Goal: Information Seeking & Learning: Learn about a topic

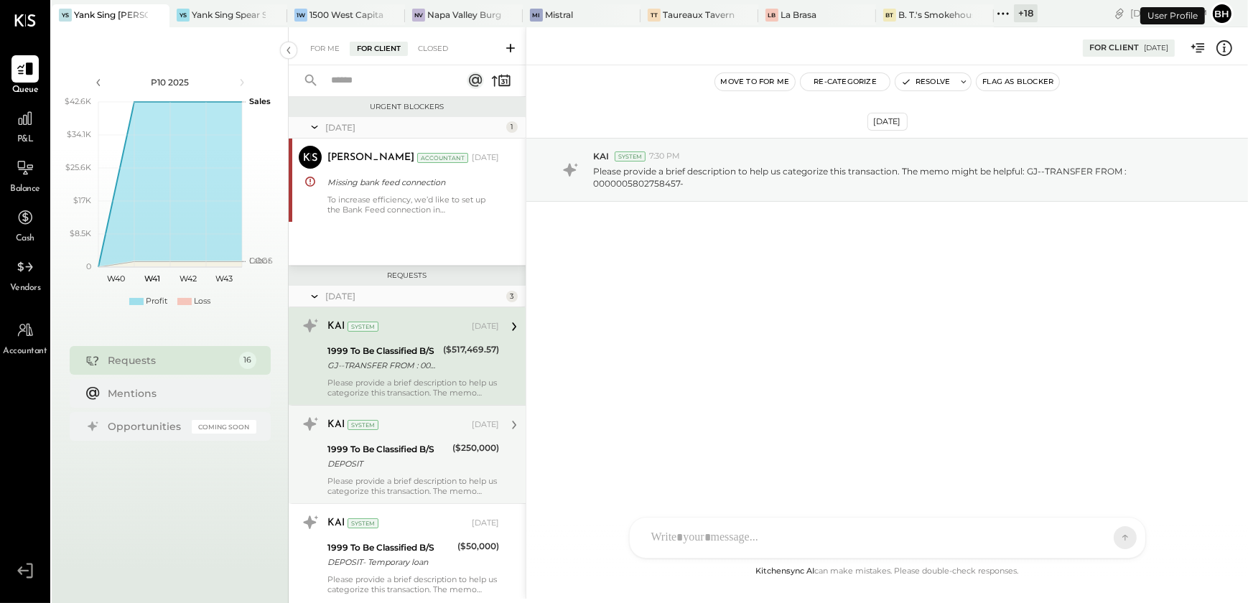
scroll to position [6, 0]
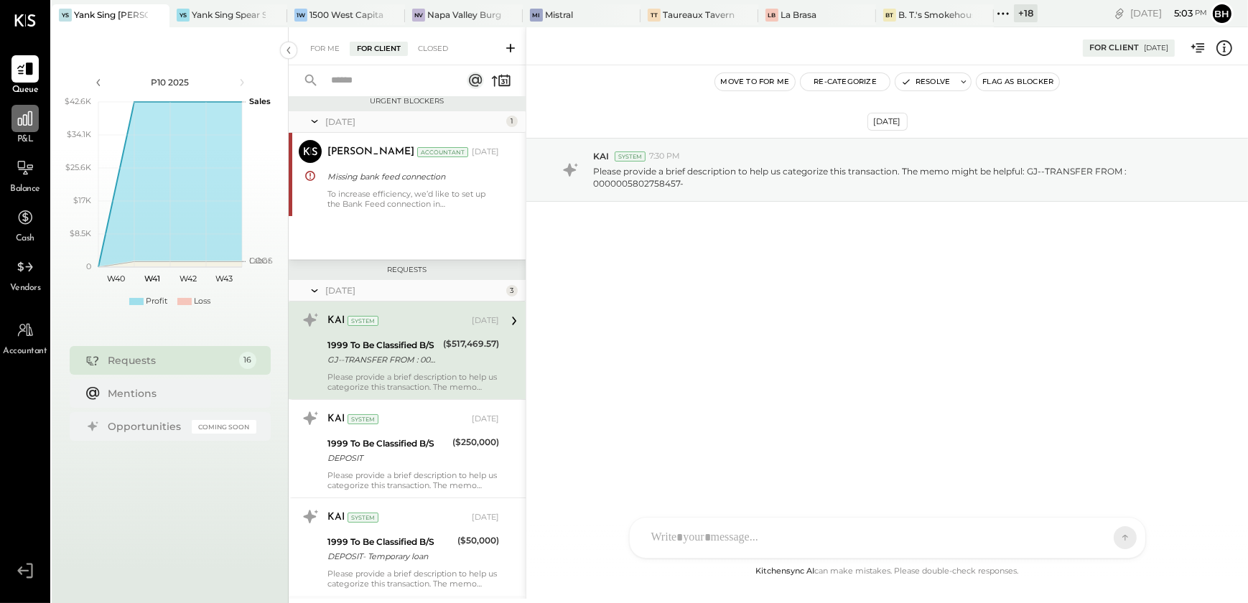
click at [21, 127] on icon at bounding box center [25, 118] width 19 height 19
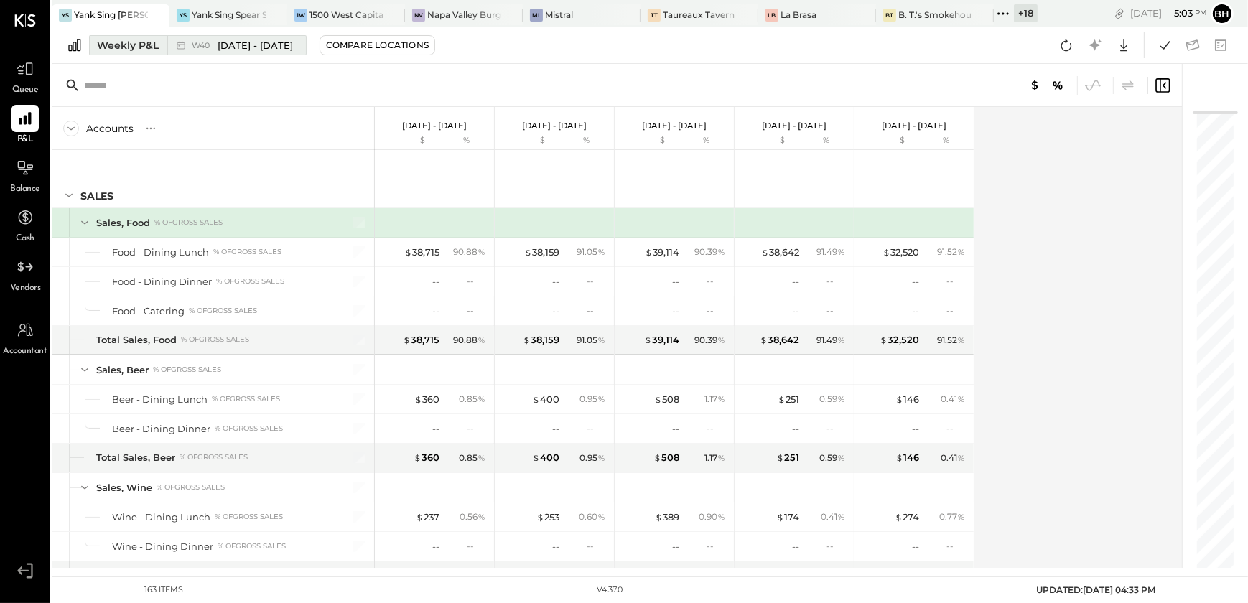
click at [165, 45] on button "Weekly P&L W40 [DATE] - [DATE]" at bounding box center [198, 45] width 218 height 20
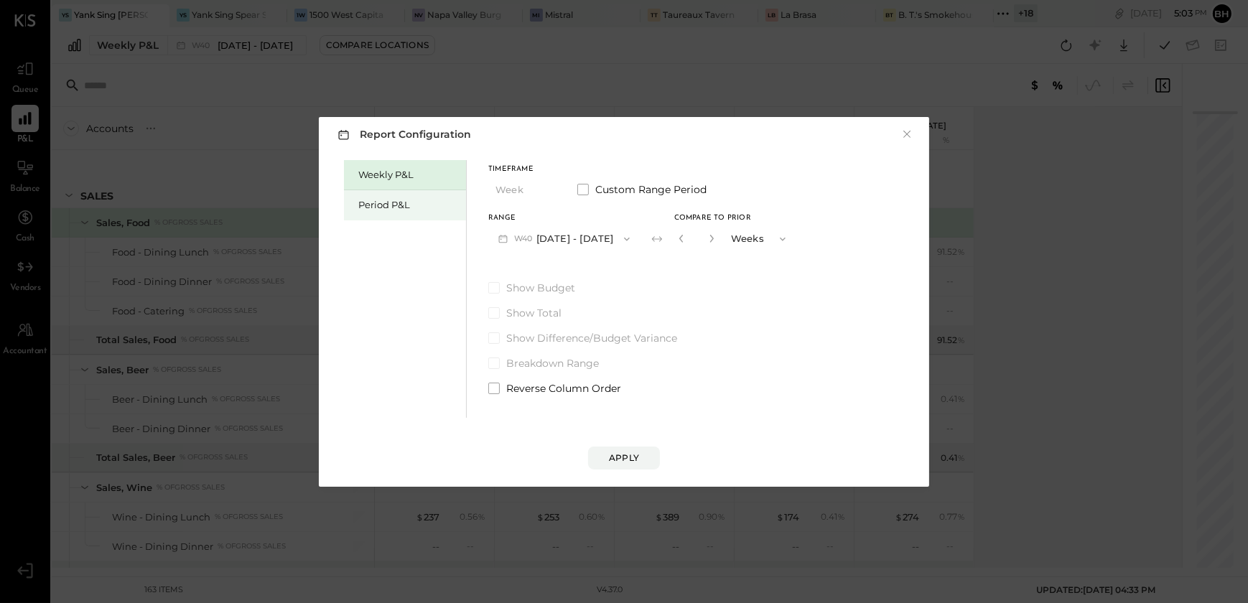
click at [372, 205] on div "Period P&L" at bounding box center [408, 205] width 101 height 14
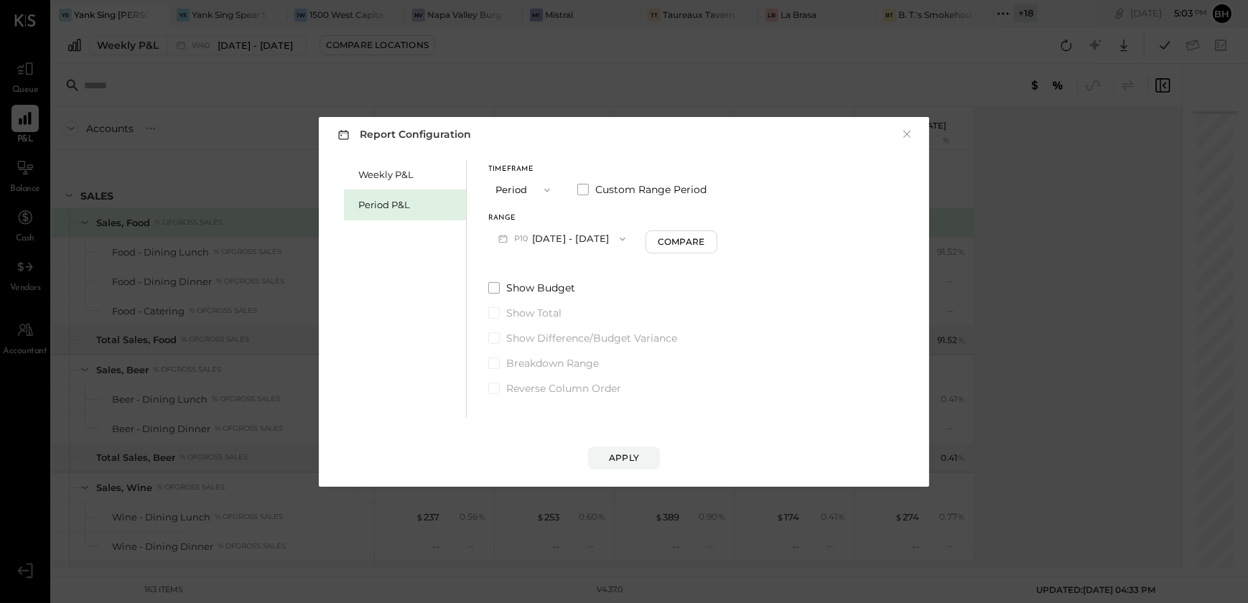
click at [583, 233] on button "P10 [DATE] - [DATE]" at bounding box center [561, 238] width 147 height 27
click at [574, 269] on span "[DATE] - [DATE]" at bounding box center [556, 270] width 68 height 12
click at [699, 243] on div "Compare" at bounding box center [683, 241] width 47 height 12
click at [714, 236] on icon "button" at bounding box center [709, 238] width 9 height 9
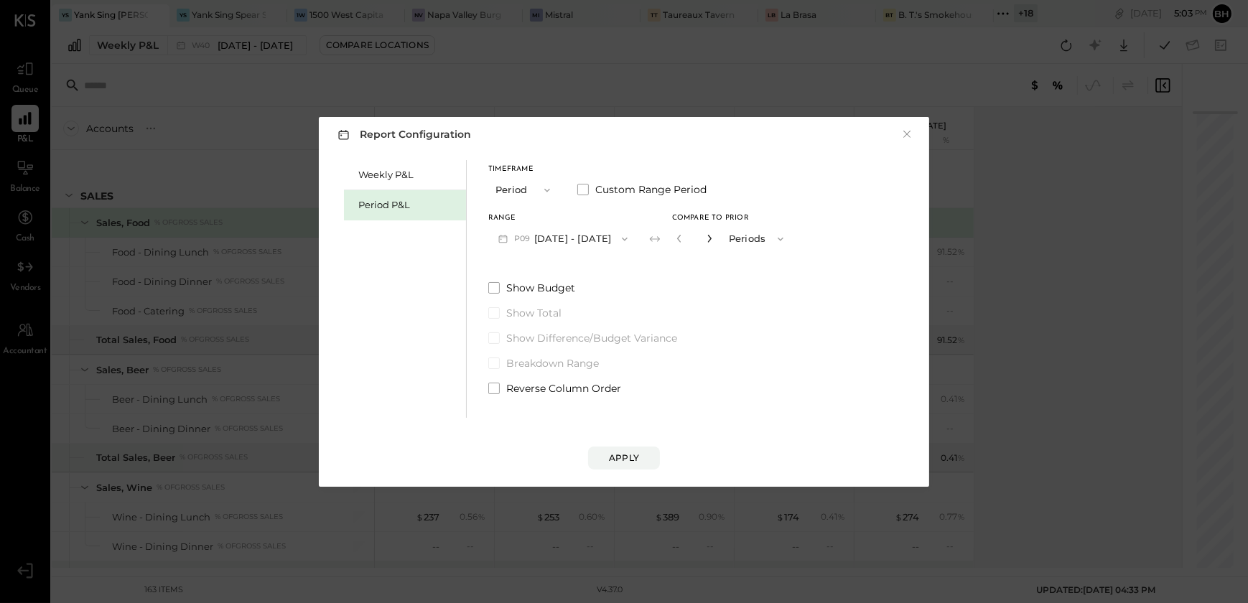
type input "*"
click at [632, 460] on div "Apply" at bounding box center [624, 458] width 30 height 12
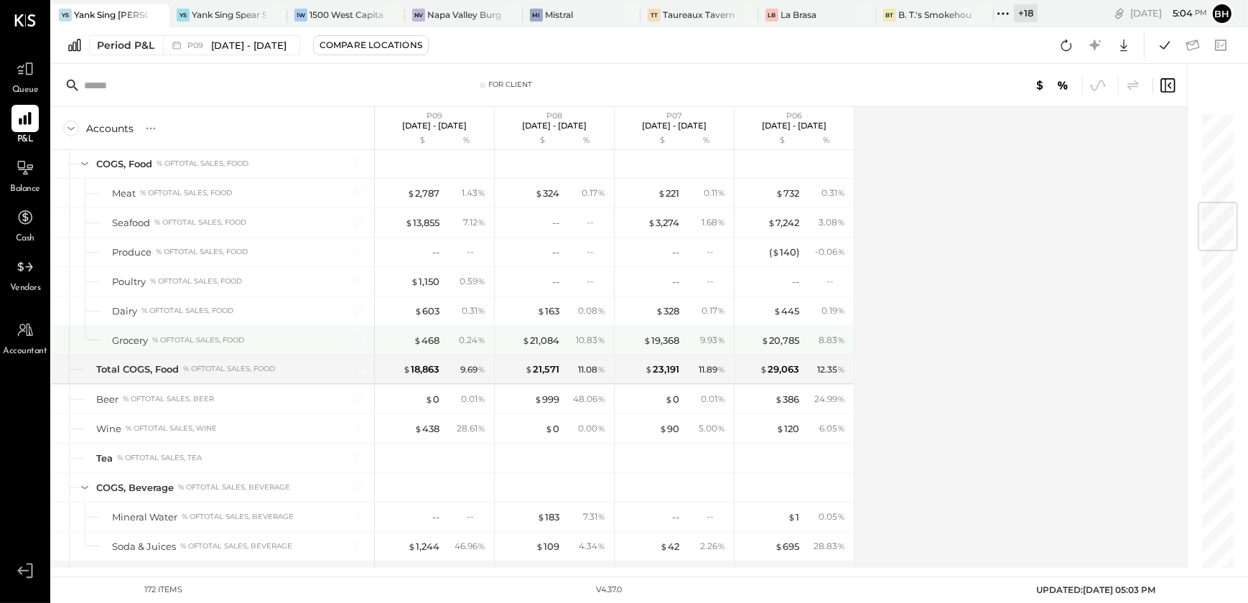
scroll to position [758, 0]
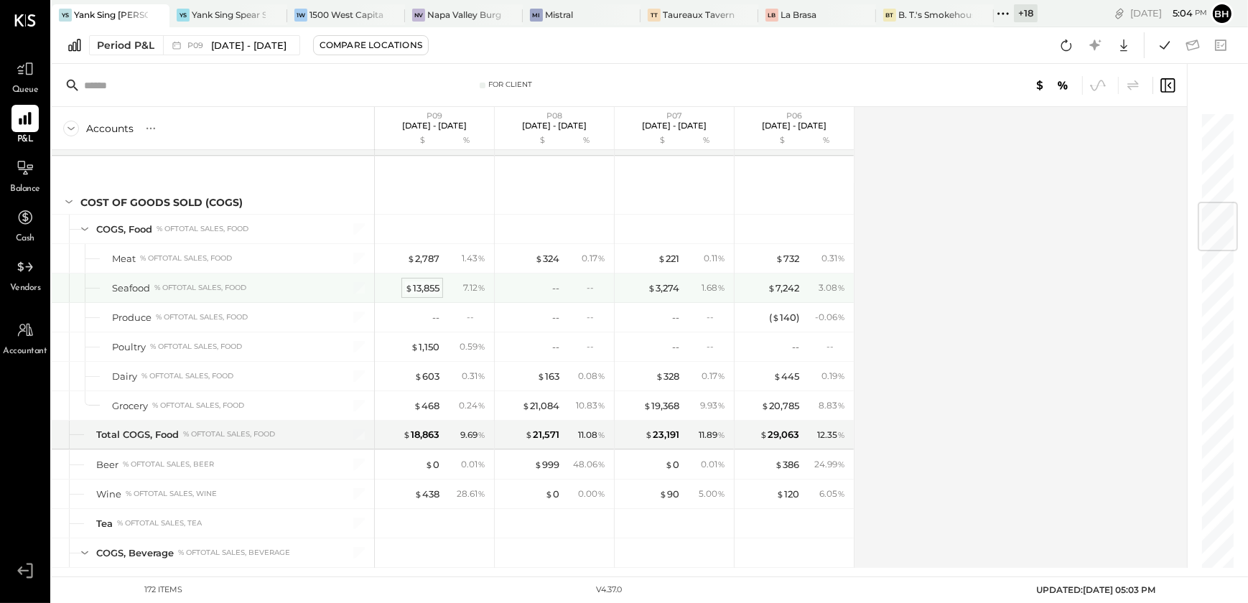
click at [424, 289] on div "$ 13,855" at bounding box center [422, 288] width 34 height 14
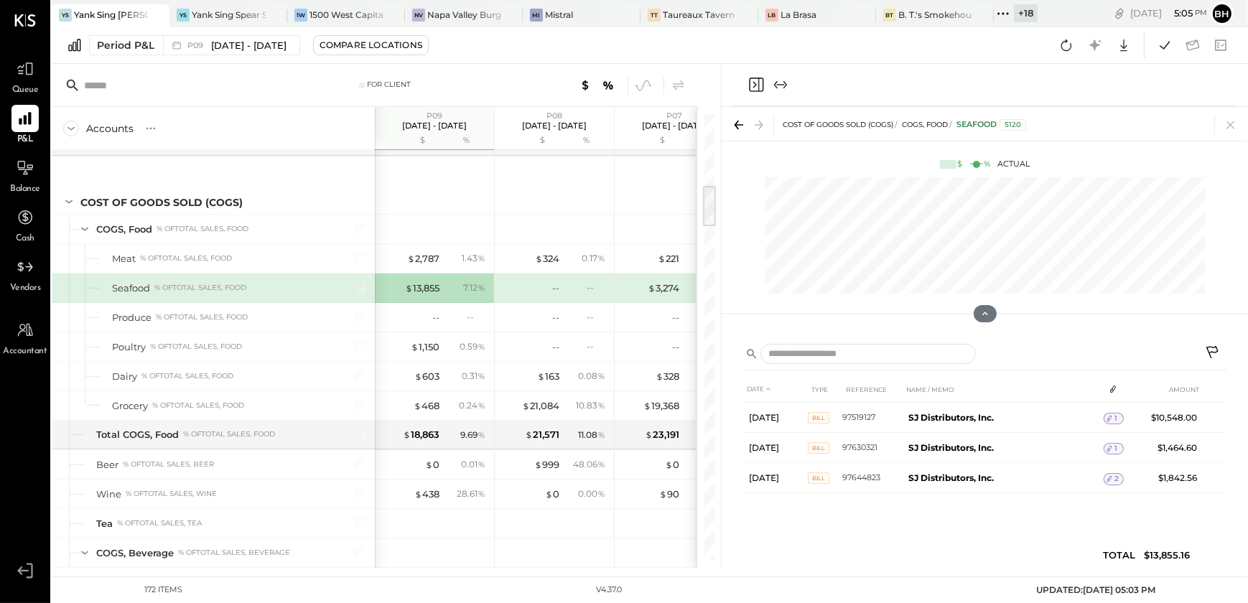
click at [482, 284] on span "%" at bounding box center [481, 286] width 8 height 11
click at [1211, 349] on icon at bounding box center [1213, 353] width 17 height 17
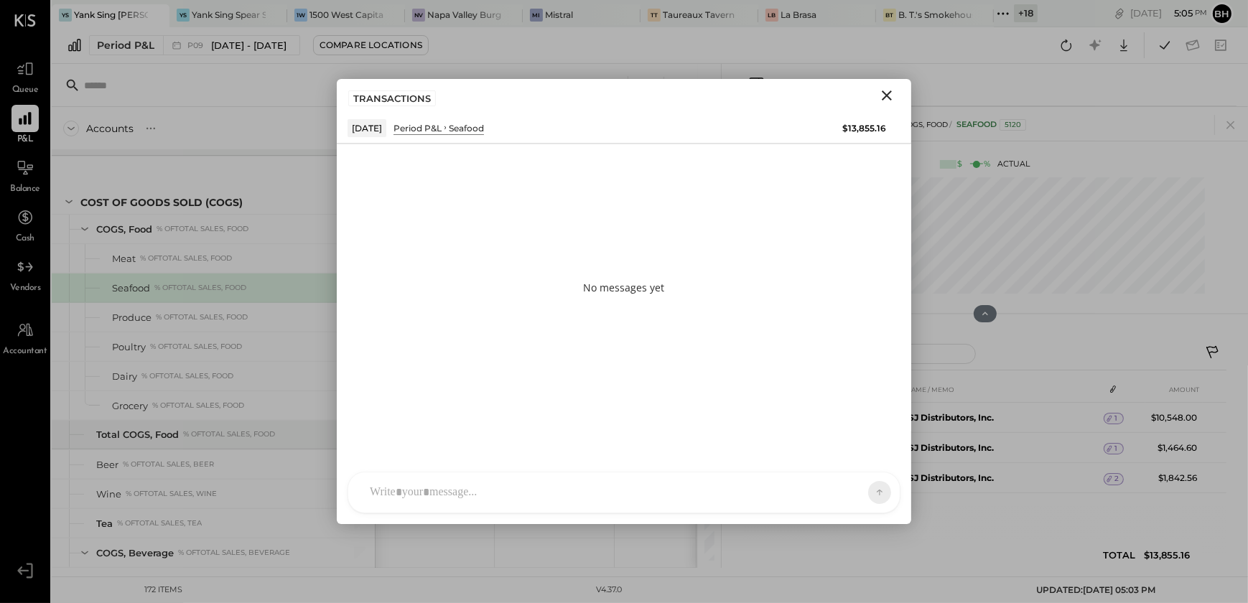
click at [402, 502] on div "DS [PERSON_NAME] SN [PERSON_NAME] V verawaller A alimehdi.sunsara BK [PERSON_NA…" at bounding box center [623, 493] width 553 height 42
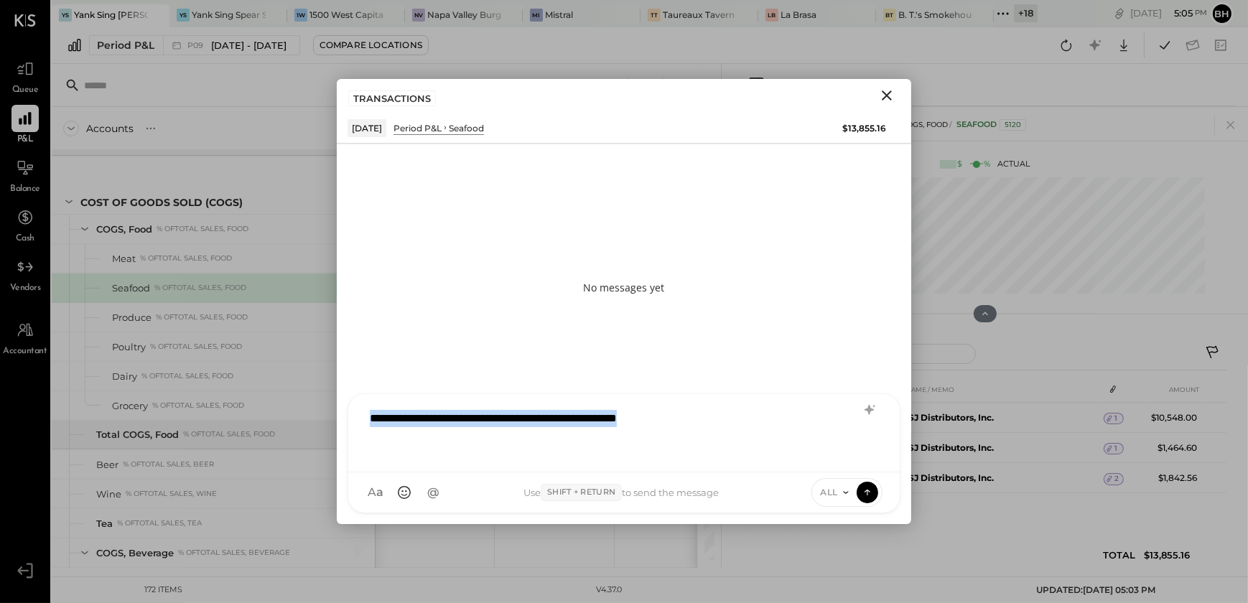
copy div "**********"
click at [884, 101] on icon "Close" at bounding box center [886, 95] width 17 height 17
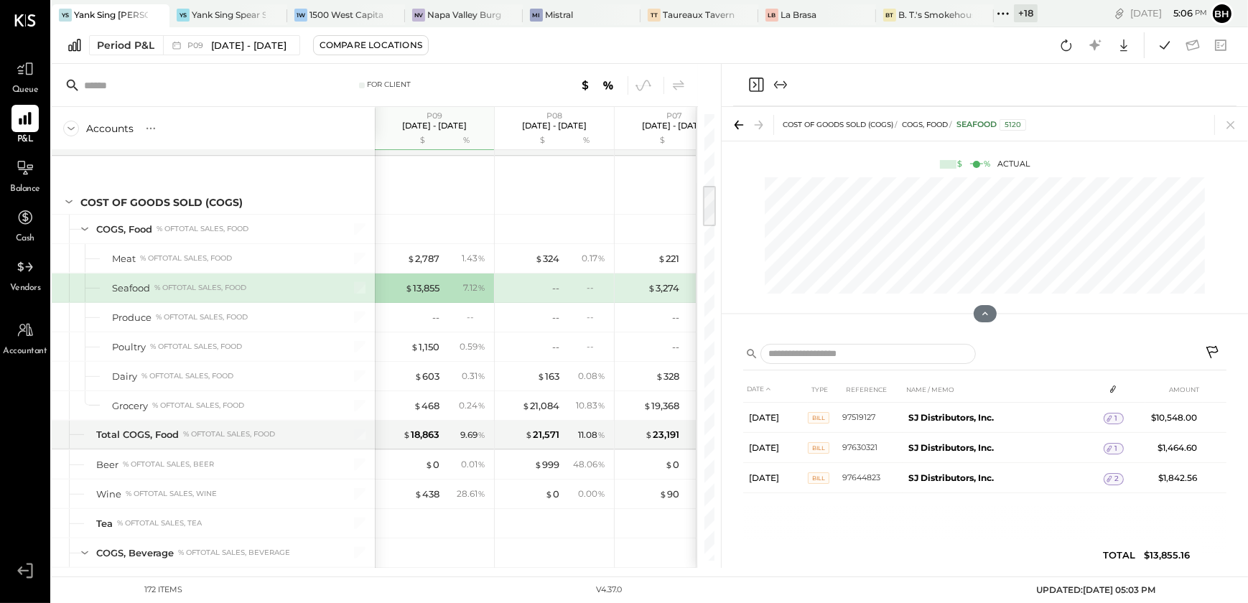
click at [1212, 354] on icon at bounding box center [1213, 353] width 17 height 17
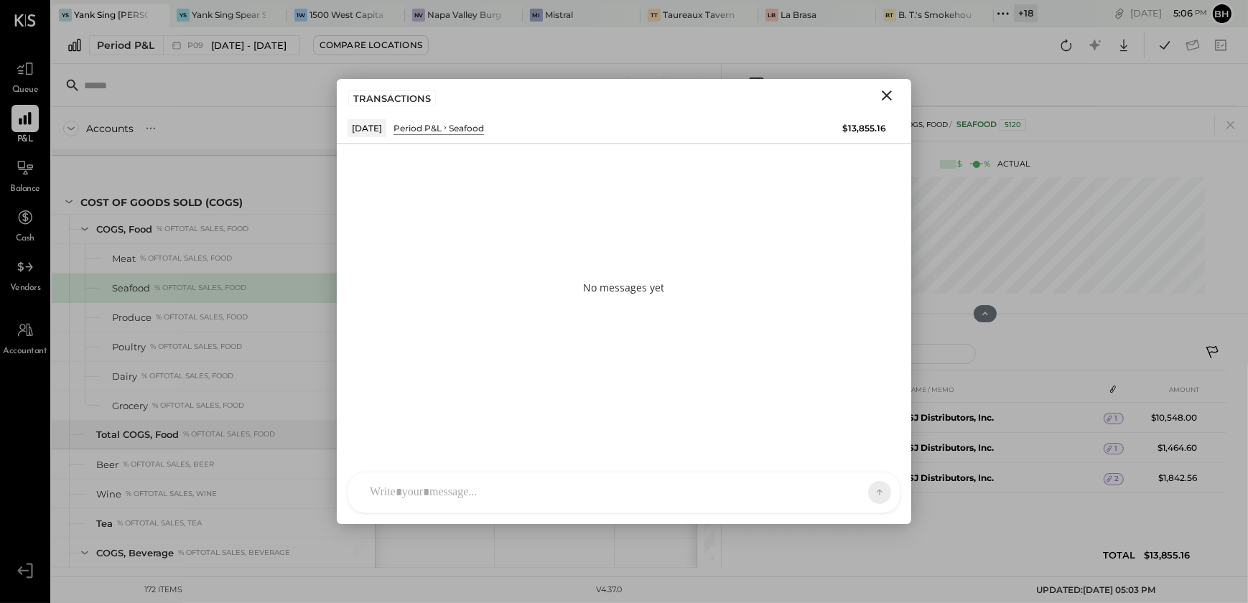
click at [409, 500] on div "DS [PERSON_NAME] SN [PERSON_NAME] V verawaller A alimehdi.sunsara BK [PERSON_NA…" at bounding box center [623, 493] width 553 height 42
paste div
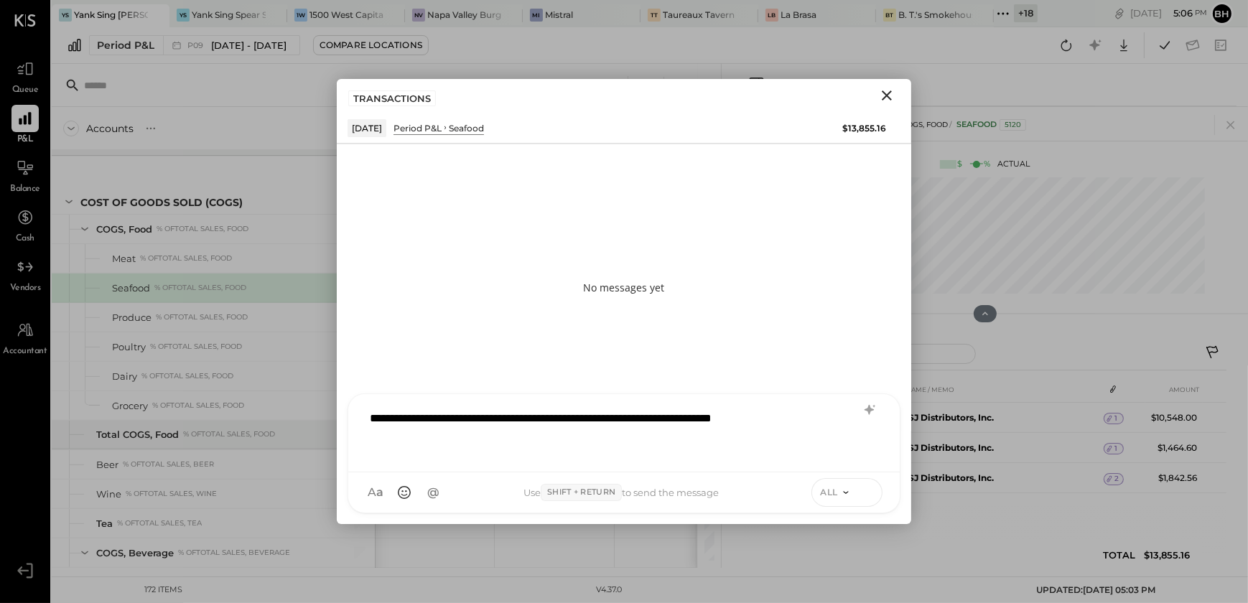
click at [870, 488] on icon at bounding box center [867, 492] width 13 height 14
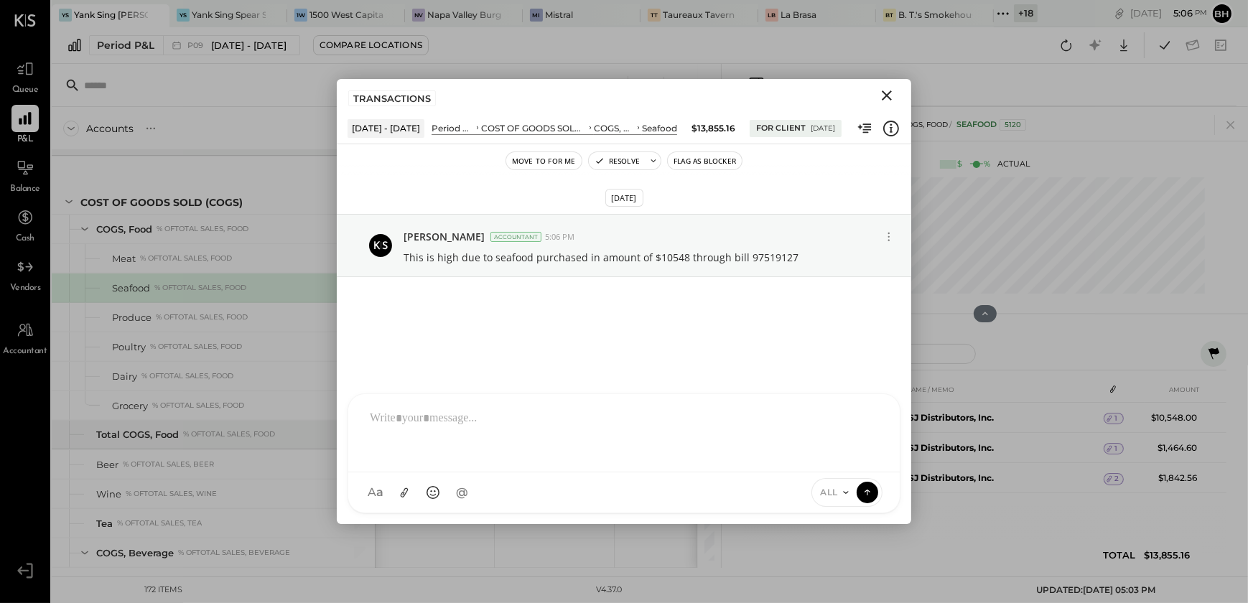
click at [888, 92] on icon "Close" at bounding box center [886, 95] width 17 height 17
